Goal: Task Accomplishment & Management: Complete application form

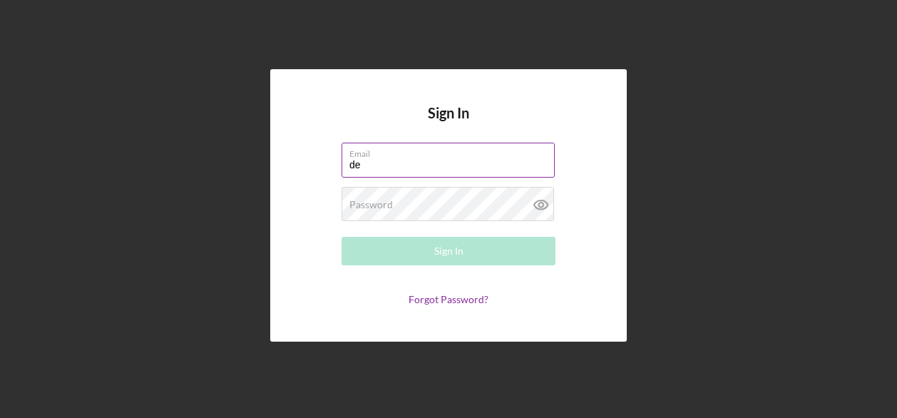
type input "[PERSON_NAME][EMAIL_ADDRESS][PERSON_NAME][DOMAIN_NAME]"
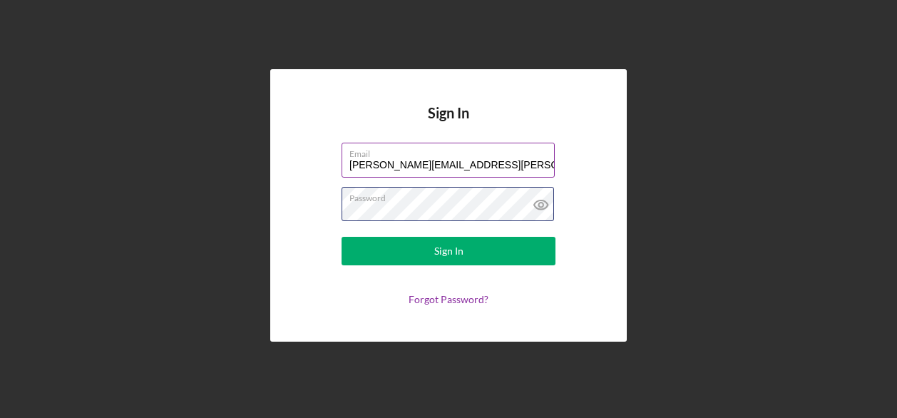
click at [342, 237] on button "Sign In" at bounding box center [449, 251] width 214 height 29
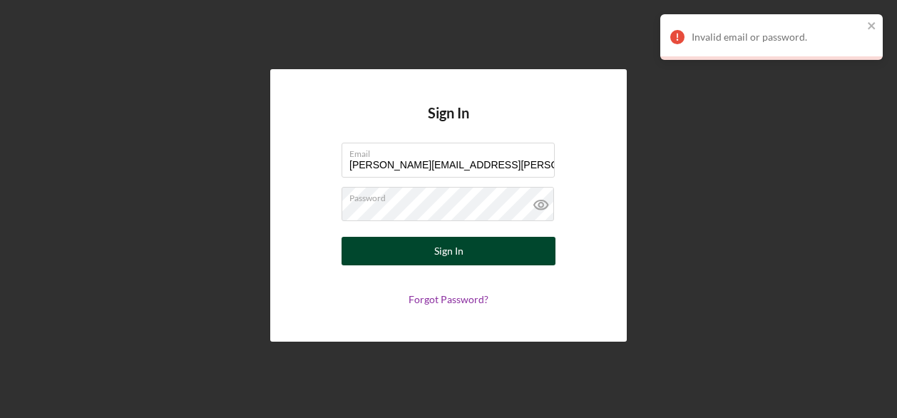
click at [465, 257] on button "Sign In" at bounding box center [449, 251] width 214 height 29
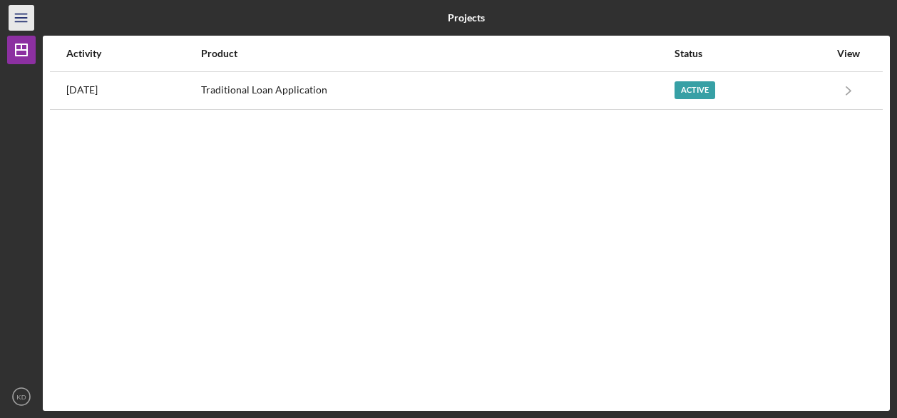
click at [23, 21] on line "button" at bounding box center [20, 21] width 11 height 0
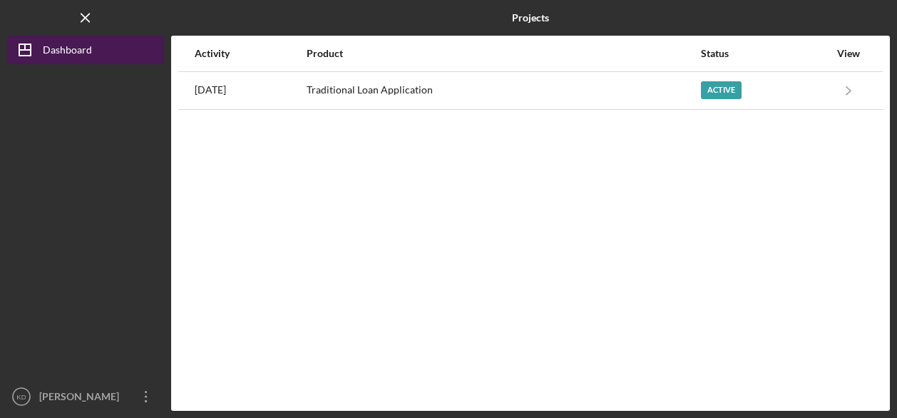
click at [80, 58] on div "Dashboard" at bounding box center [67, 52] width 49 height 32
click at [83, 50] on div "Dashboard" at bounding box center [67, 52] width 49 height 32
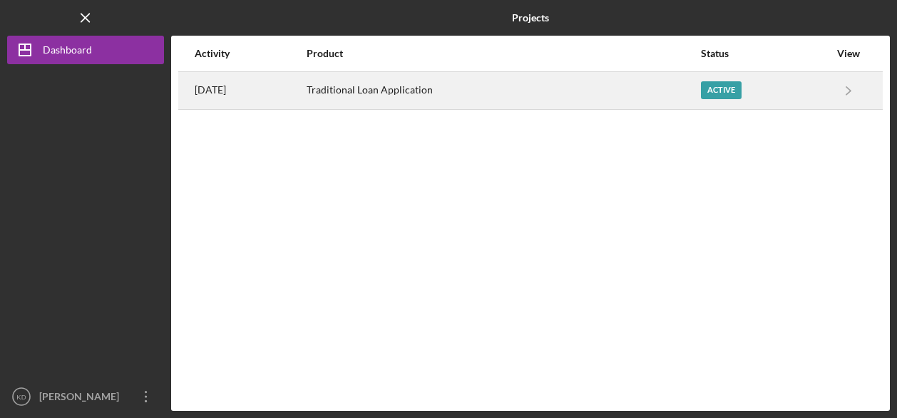
click at [607, 92] on div "Traditional Loan Application" at bounding box center [503, 91] width 392 height 36
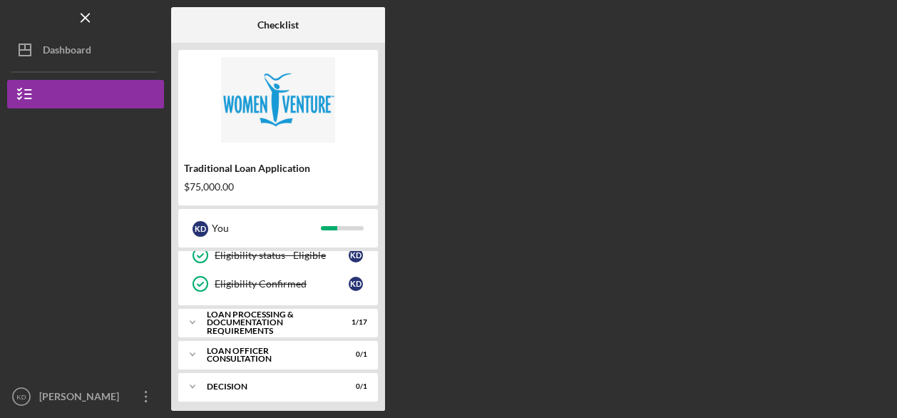
scroll to position [215, 0]
click at [272, 317] on div "Loan Processing & Documentation Requirements" at bounding box center [283, 321] width 153 height 16
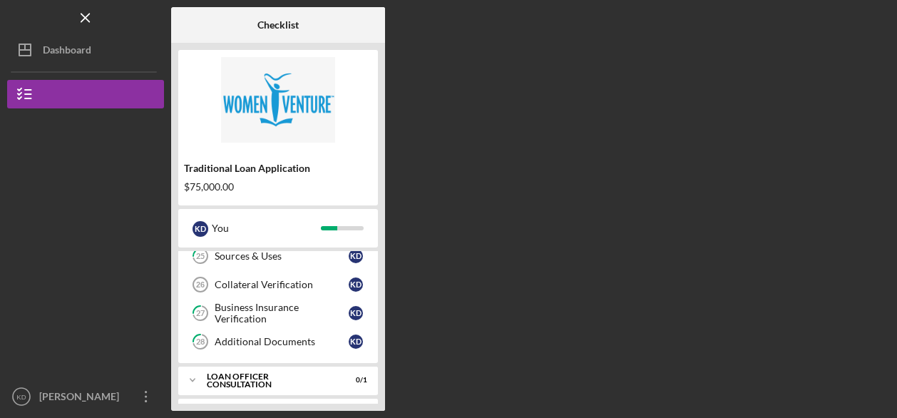
scroll to position [699, 0]
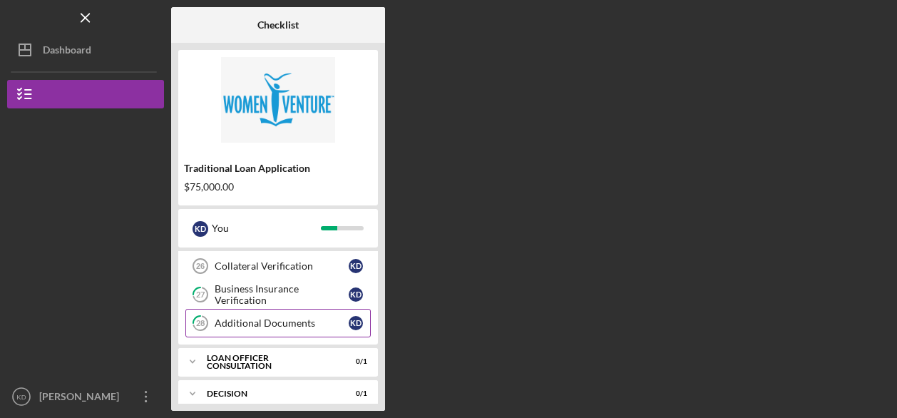
click at [281, 319] on link "28 Additional Documents K D" at bounding box center [277, 323] width 185 height 29
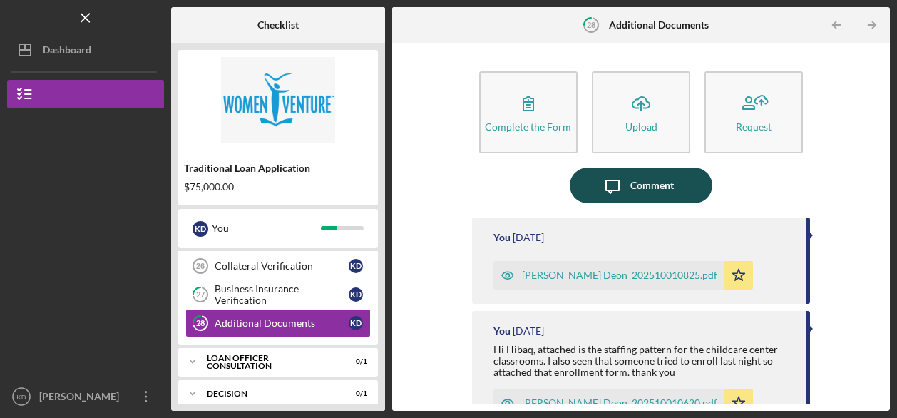
click at [652, 178] on div "Comment" at bounding box center [651, 186] width 43 height 36
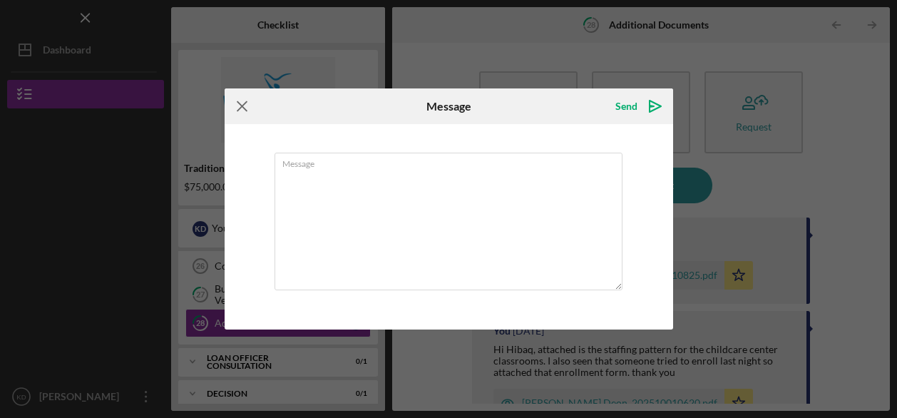
click at [235, 102] on icon "Icon/Menu Close" at bounding box center [243, 106] width 36 height 36
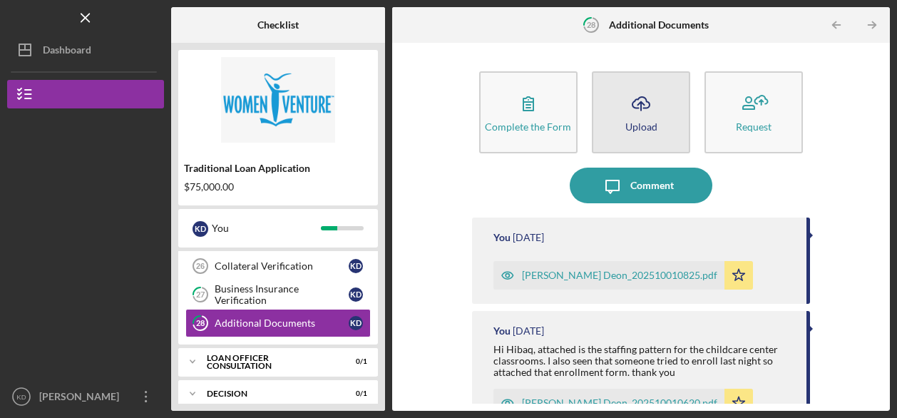
click at [662, 130] on button "Icon/Upload Upload" at bounding box center [641, 112] width 98 height 82
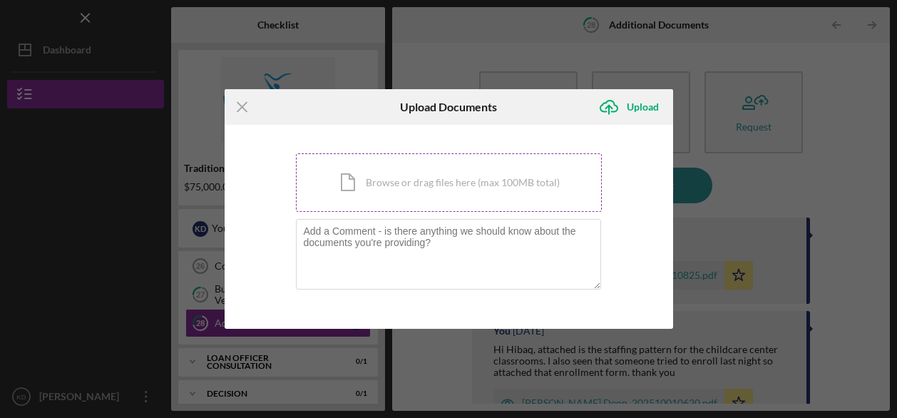
click at [491, 190] on div "Icon/Document Browse or drag files here (max 100MB total) Tap to choose files o…" at bounding box center [449, 182] width 306 height 58
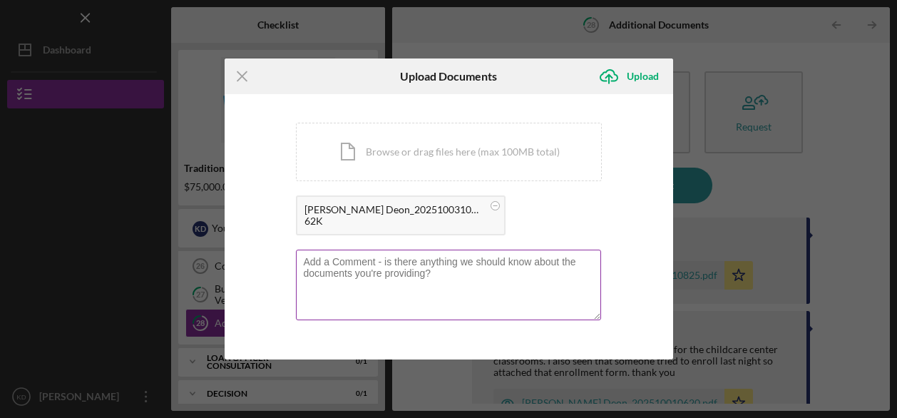
click at [358, 278] on textarea at bounding box center [448, 285] width 305 height 70
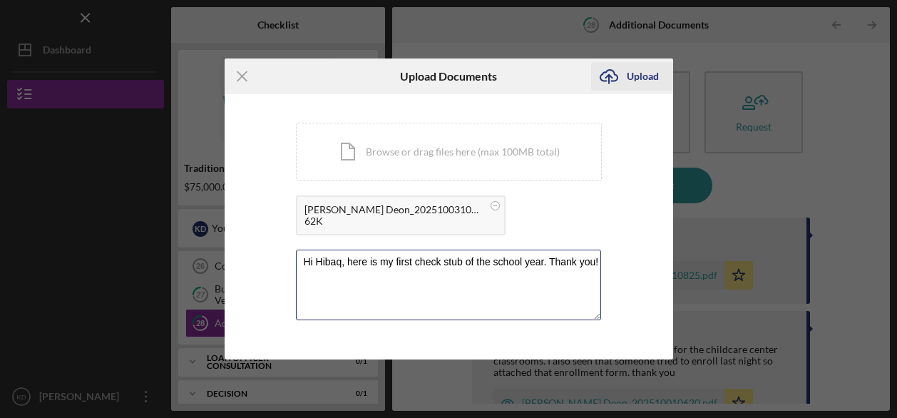
type textarea "Hi Hibaq, here is my first check stub of the school year. Thank you!"
click at [643, 83] on div "Upload" at bounding box center [643, 76] width 32 height 29
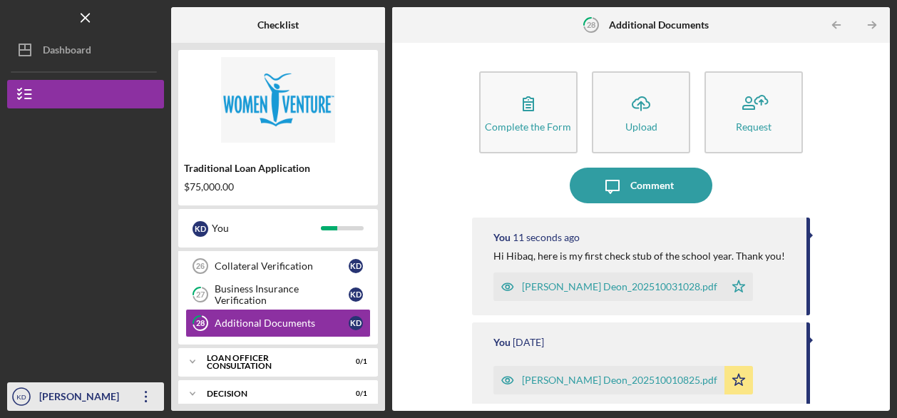
click at [87, 397] on div "[PERSON_NAME]" at bounding box center [82, 398] width 93 height 32
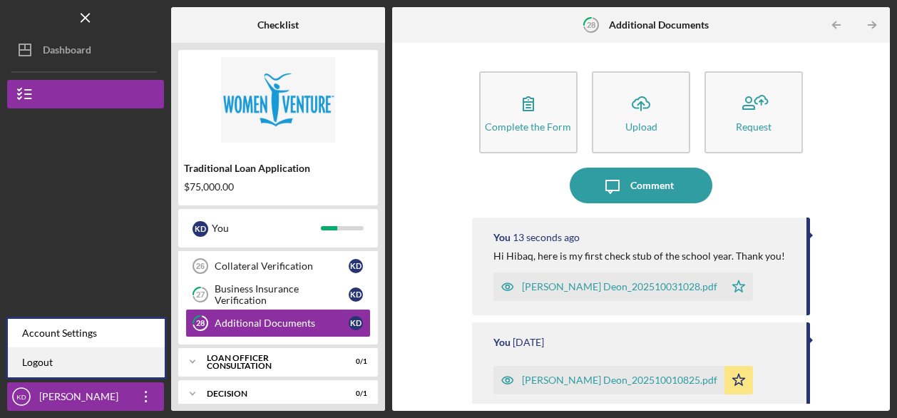
click at [88, 370] on link "Logout" at bounding box center [86, 362] width 157 height 29
